Goal: Find specific page/section: Find specific page/section

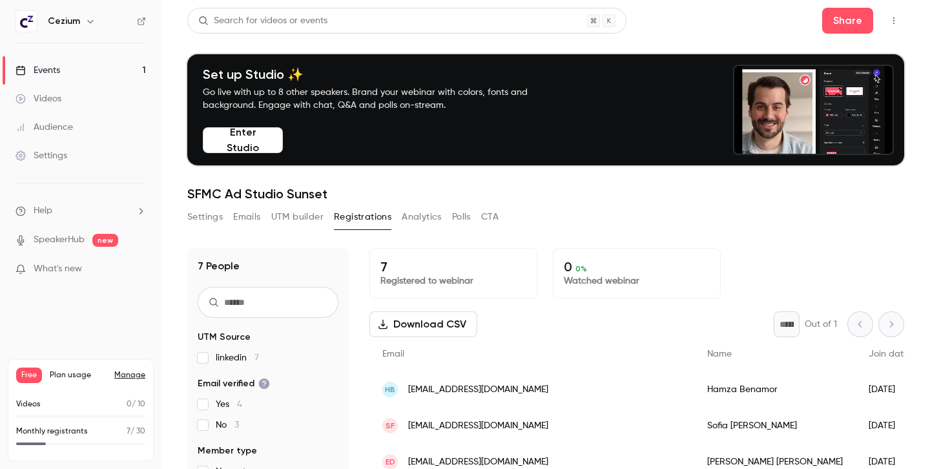
click at [698, 221] on div "Settings Emails UTM builder Registrations Analytics Polls CTA" at bounding box center [545, 220] width 717 height 26
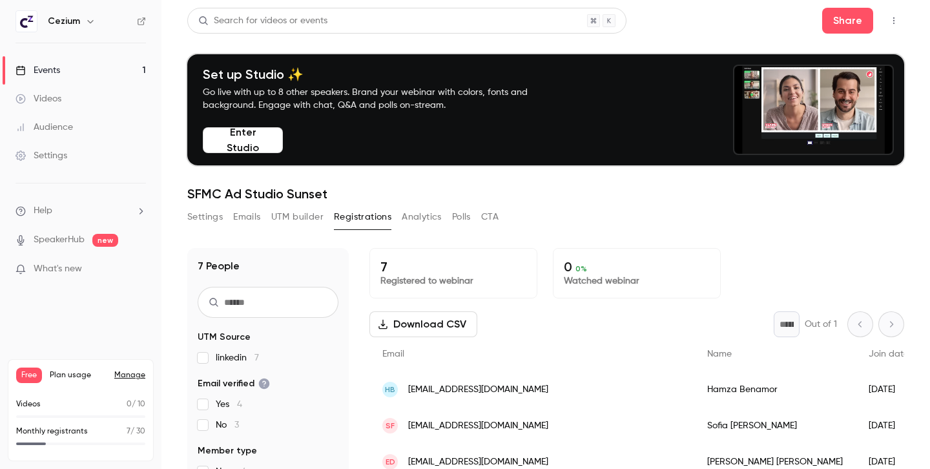
scroll to position [37, 0]
